Goal: Information Seeking & Learning: Learn about a topic

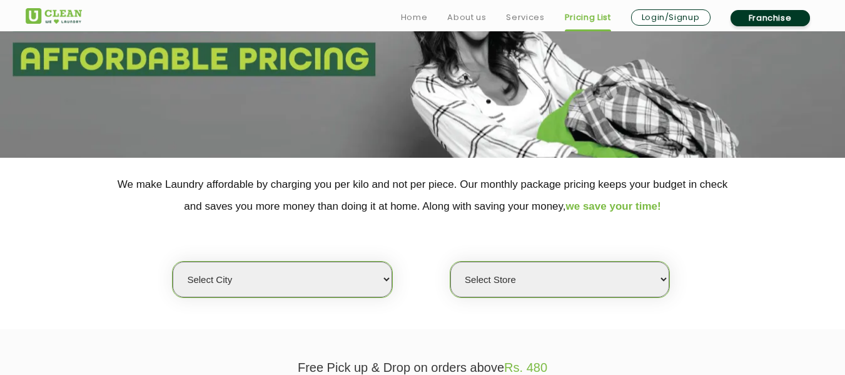
scroll to position [139, 0]
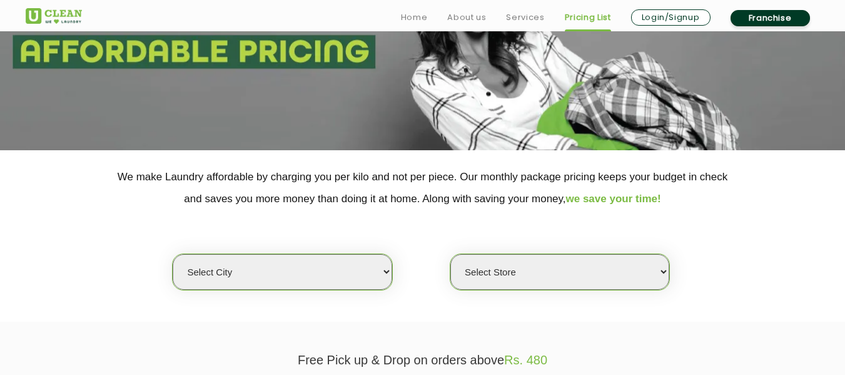
click at [305, 268] on select "Select city [GEOGRAPHIC_DATA] [GEOGRAPHIC_DATA] [GEOGRAPHIC_DATA] [GEOGRAPHIC_D…" at bounding box center [282, 272] width 219 height 36
select select "68"
click at [173, 254] on select "Select city [GEOGRAPHIC_DATA] [GEOGRAPHIC_DATA] [GEOGRAPHIC_DATA] [GEOGRAPHIC_D…" at bounding box center [282, 272] width 219 height 36
click at [524, 262] on select "Select Store [PERSON_NAME][GEOGRAPHIC_DATA] UClean Talab Tillo UClean Janipur U…" at bounding box center [560, 272] width 219 height 36
select select "432"
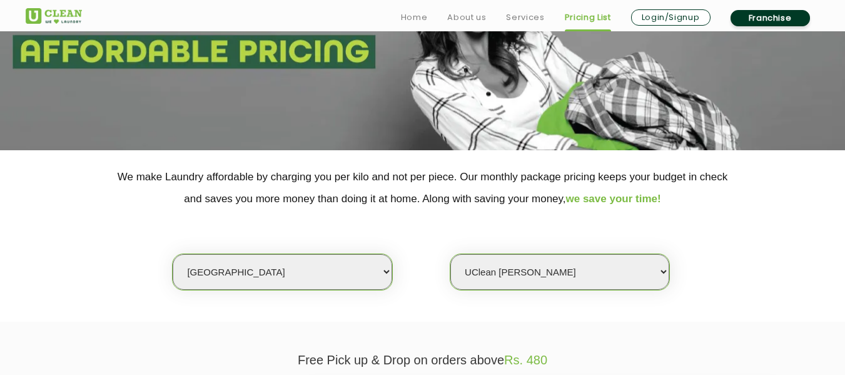
click at [451, 254] on select "Select Store [PERSON_NAME][GEOGRAPHIC_DATA] UClean Talab Tillo UClean Janipur U…" at bounding box center [560, 272] width 219 height 36
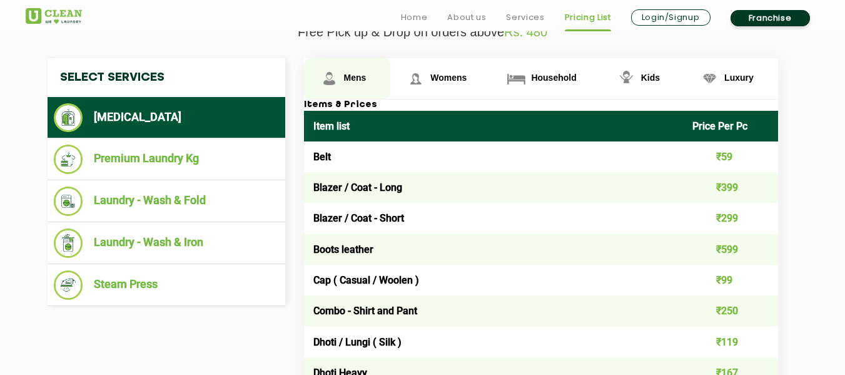
click at [355, 79] on span "Mens" at bounding box center [355, 78] width 23 height 10
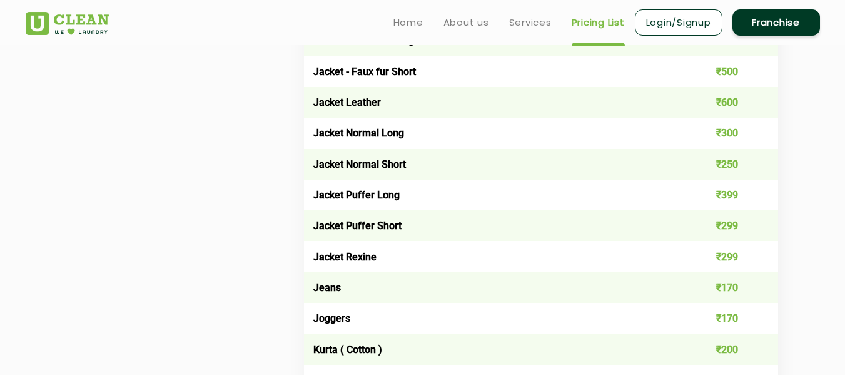
scroll to position [718, 0]
